Goal: Transaction & Acquisition: Purchase product/service

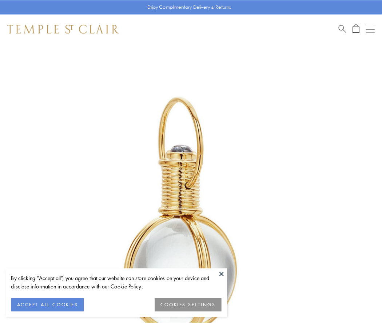
scroll to position [190, 0]
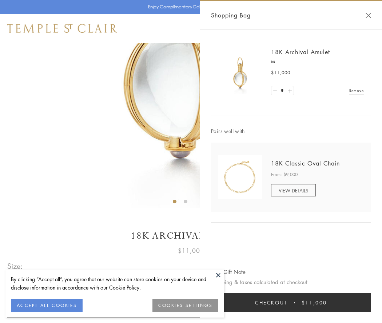
click at [291, 303] on button "Checkout $11,000" at bounding box center [291, 302] width 160 height 19
